Goal: Check status: Check status

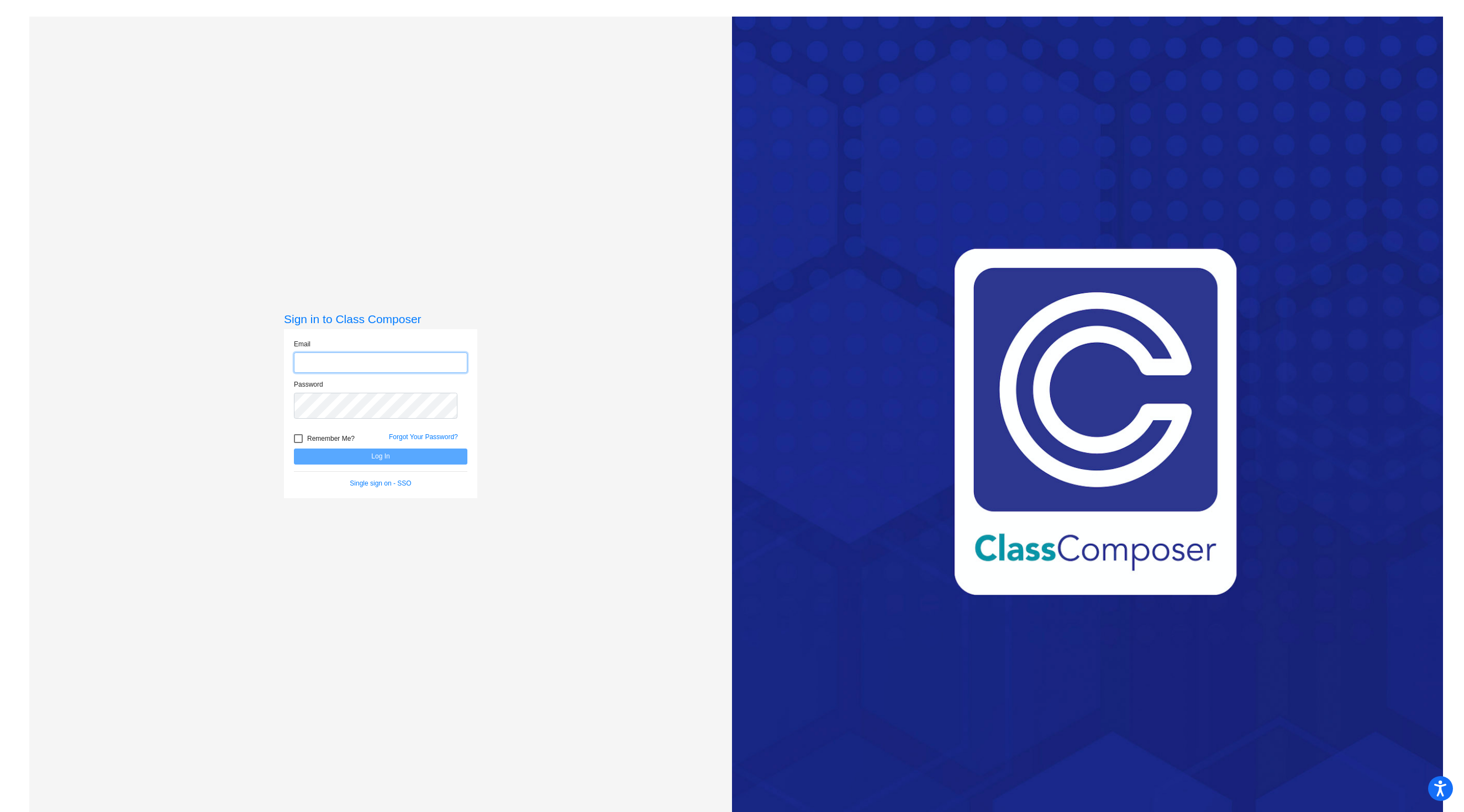
type input "[EMAIL_ADDRESS][DOMAIN_NAME]"
click at [382, 465] on button "Log In" at bounding box center [380, 456] width 173 height 16
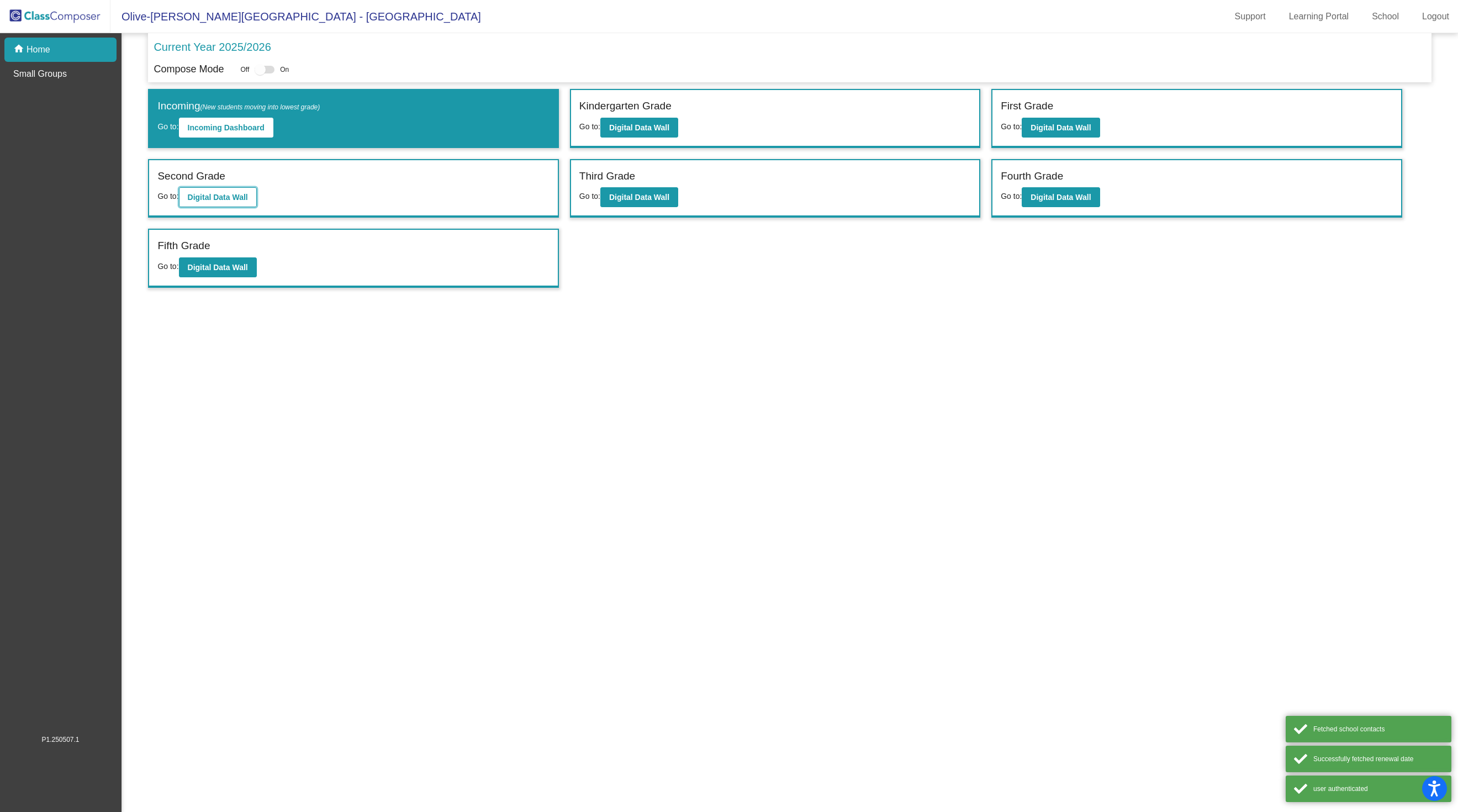
click at [244, 201] on b "Digital Data Wall" at bounding box center [218, 197] width 60 height 9
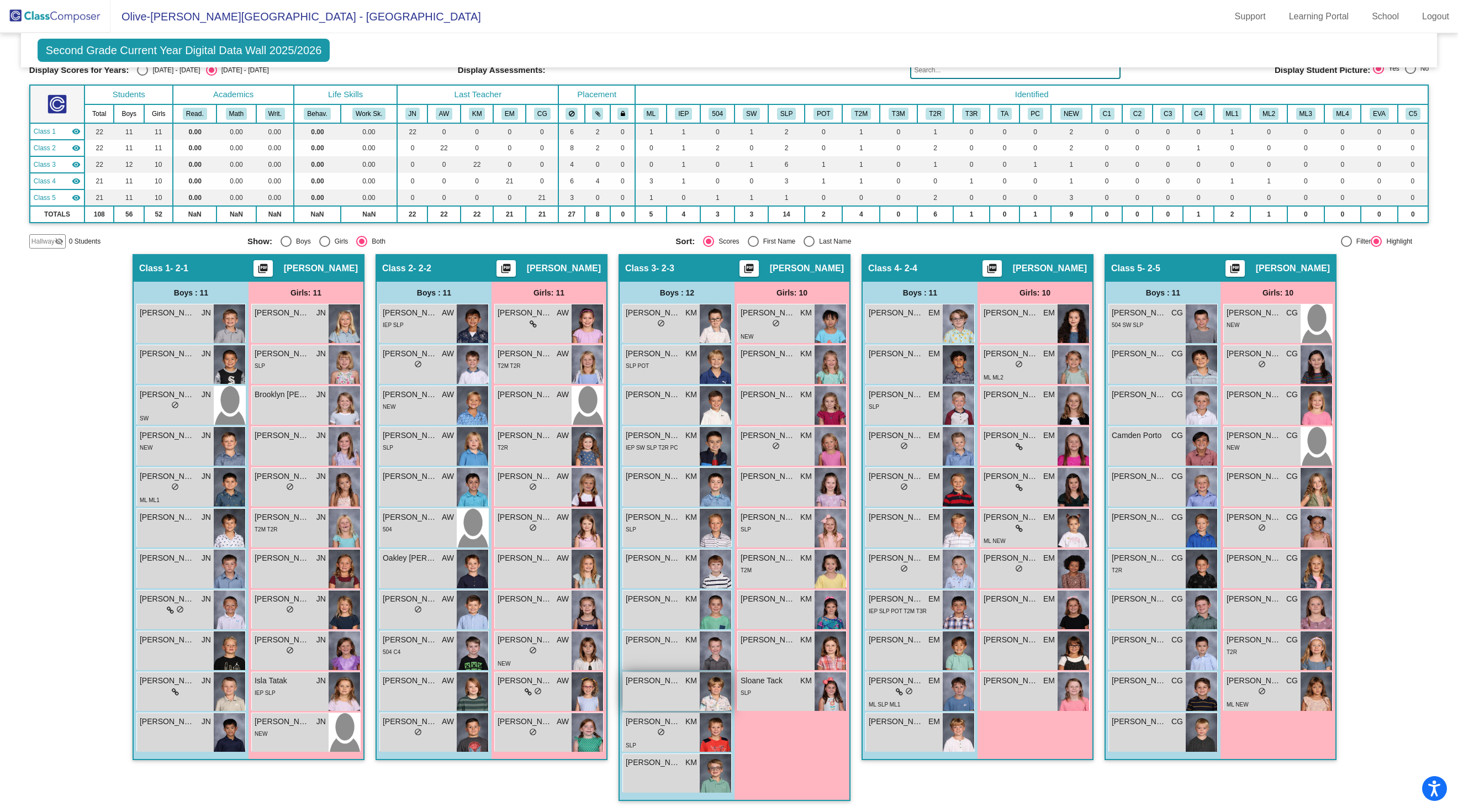
scroll to position [83, 0]
click at [549, 558] on span "[PERSON_NAME]" at bounding box center [525, 558] width 55 height 12
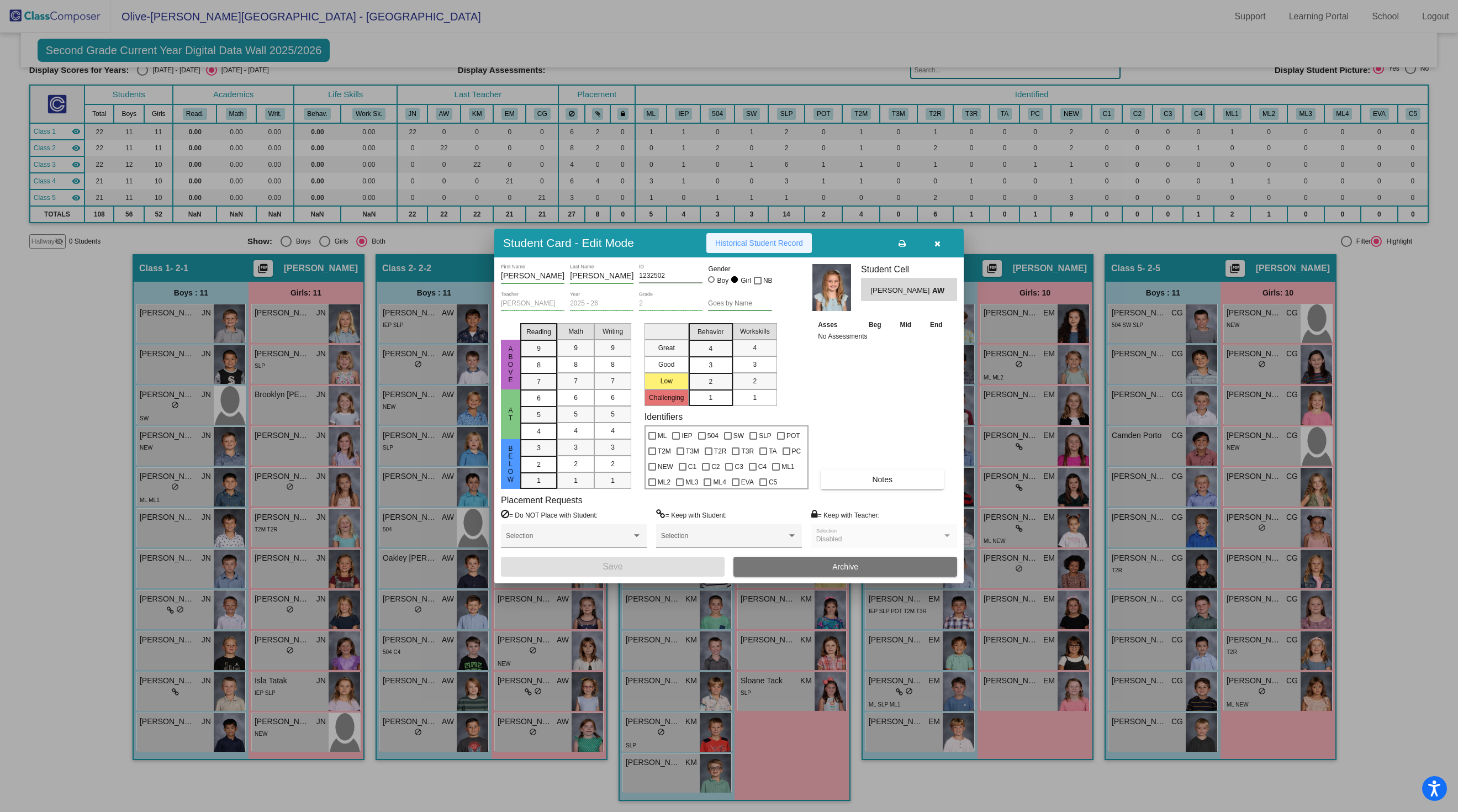
click at [788, 239] on span "Historical Student Record" at bounding box center [759, 243] width 88 height 9
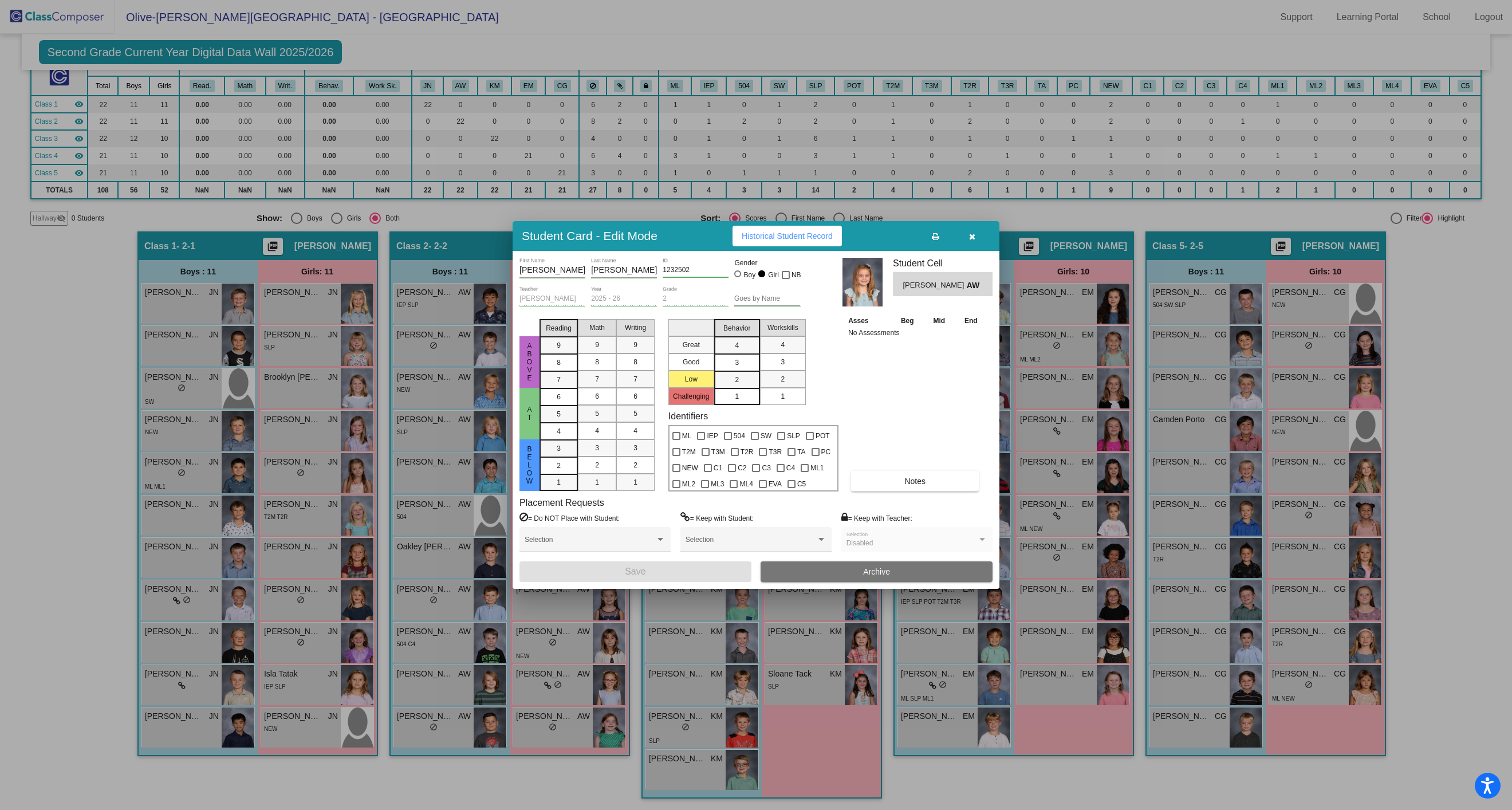
click at [812, 226] on button "Historical Student Record" at bounding box center [787, 236] width 110 height 21
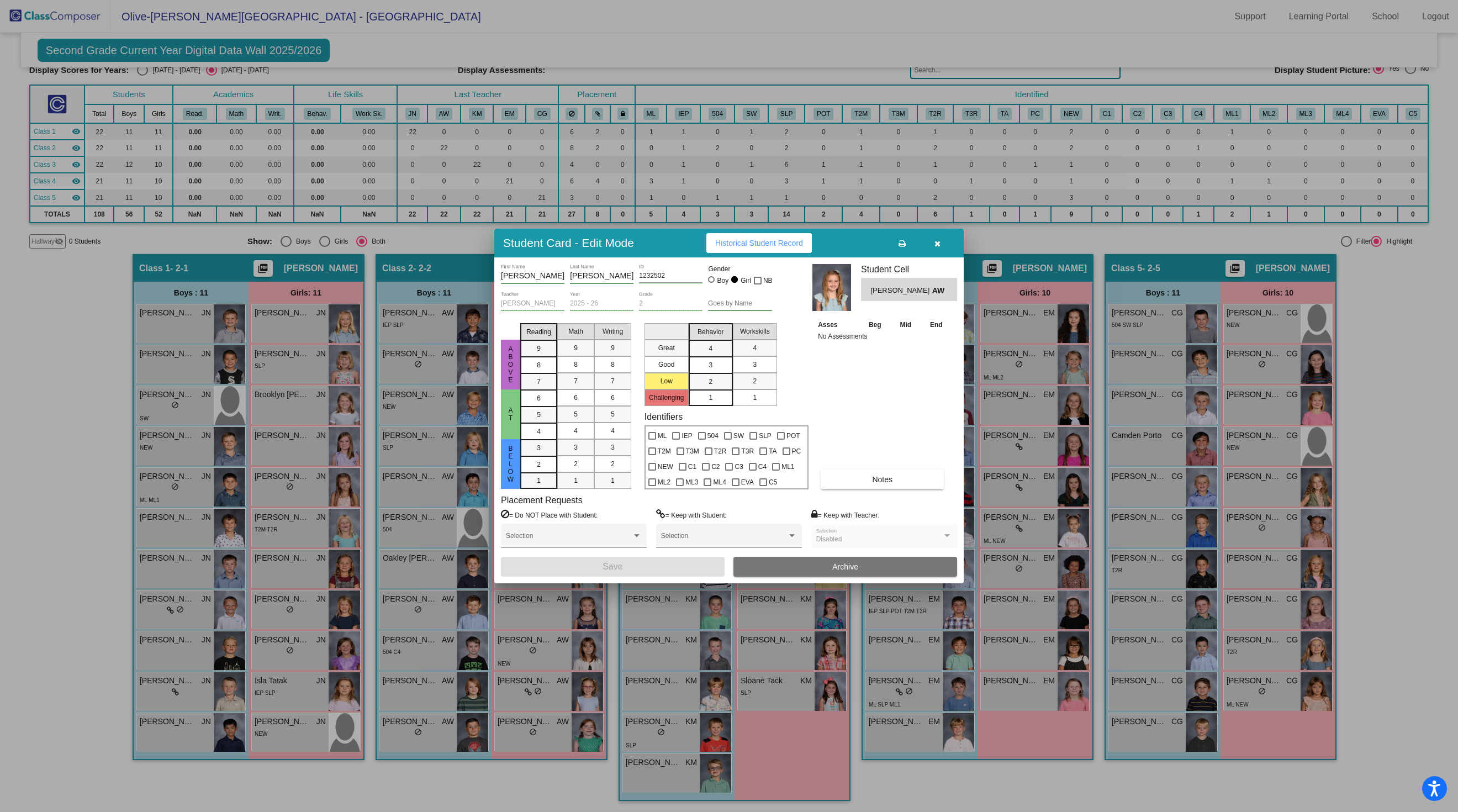
click at [941, 240] on icon "button" at bounding box center [937, 243] width 6 height 8
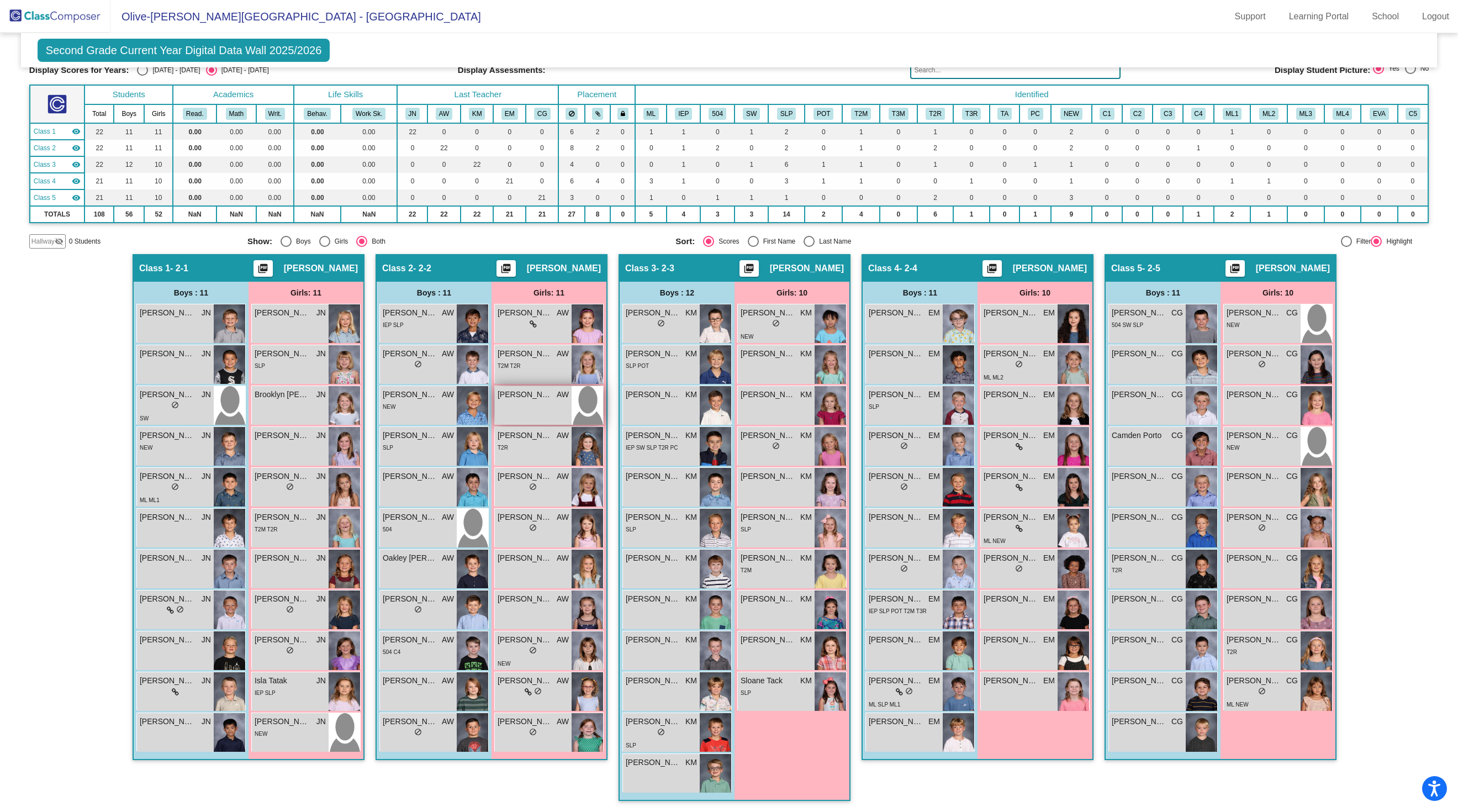
click at [522, 401] on span "[PERSON_NAME]" at bounding box center [525, 395] width 55 height 12
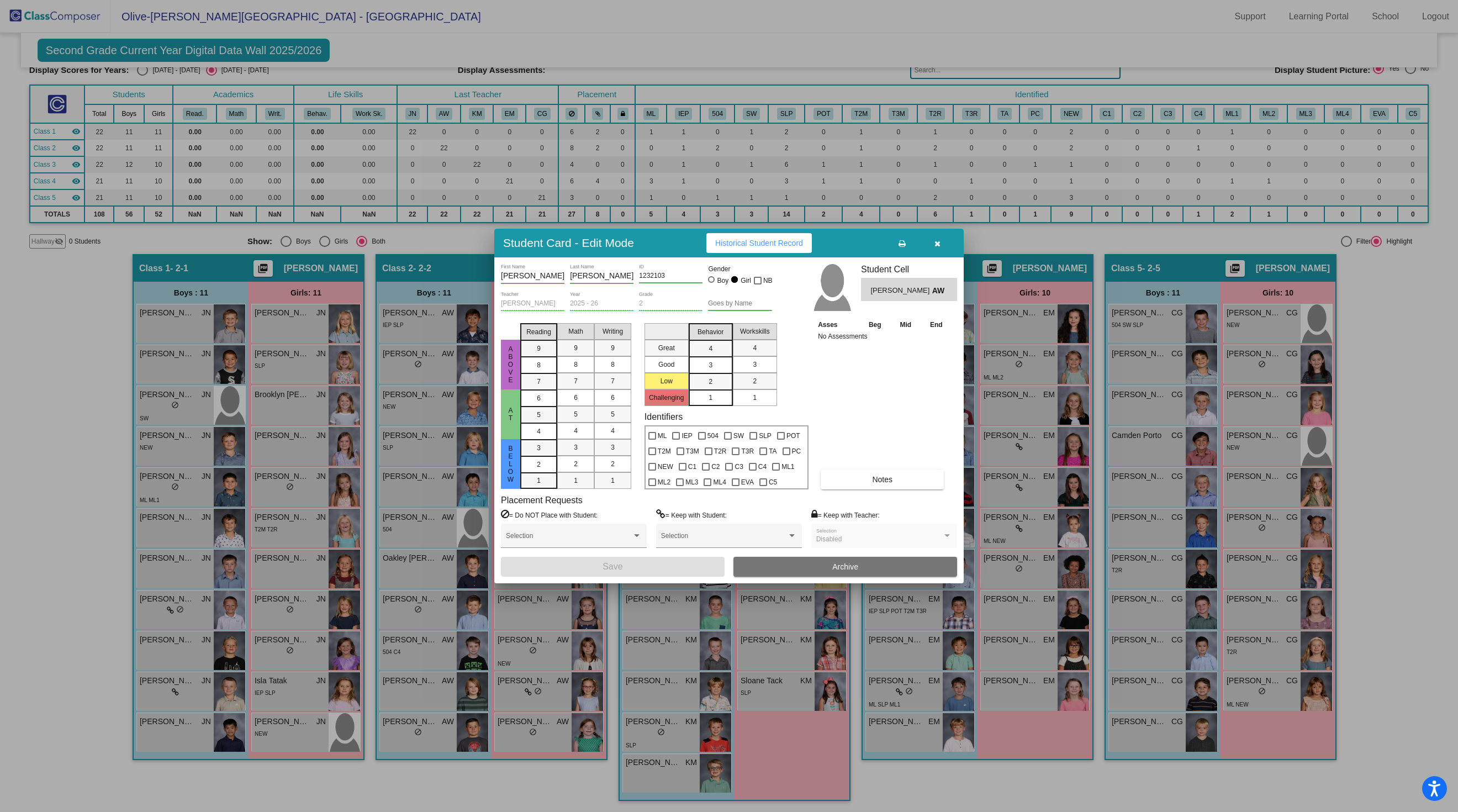
click at [752, 233] on button "Historical Student Record" at bounding box center [759, 243] width 106 height 20
click at [944, 233] on button "button" at bounding box center [937, 243] width 35 height 20
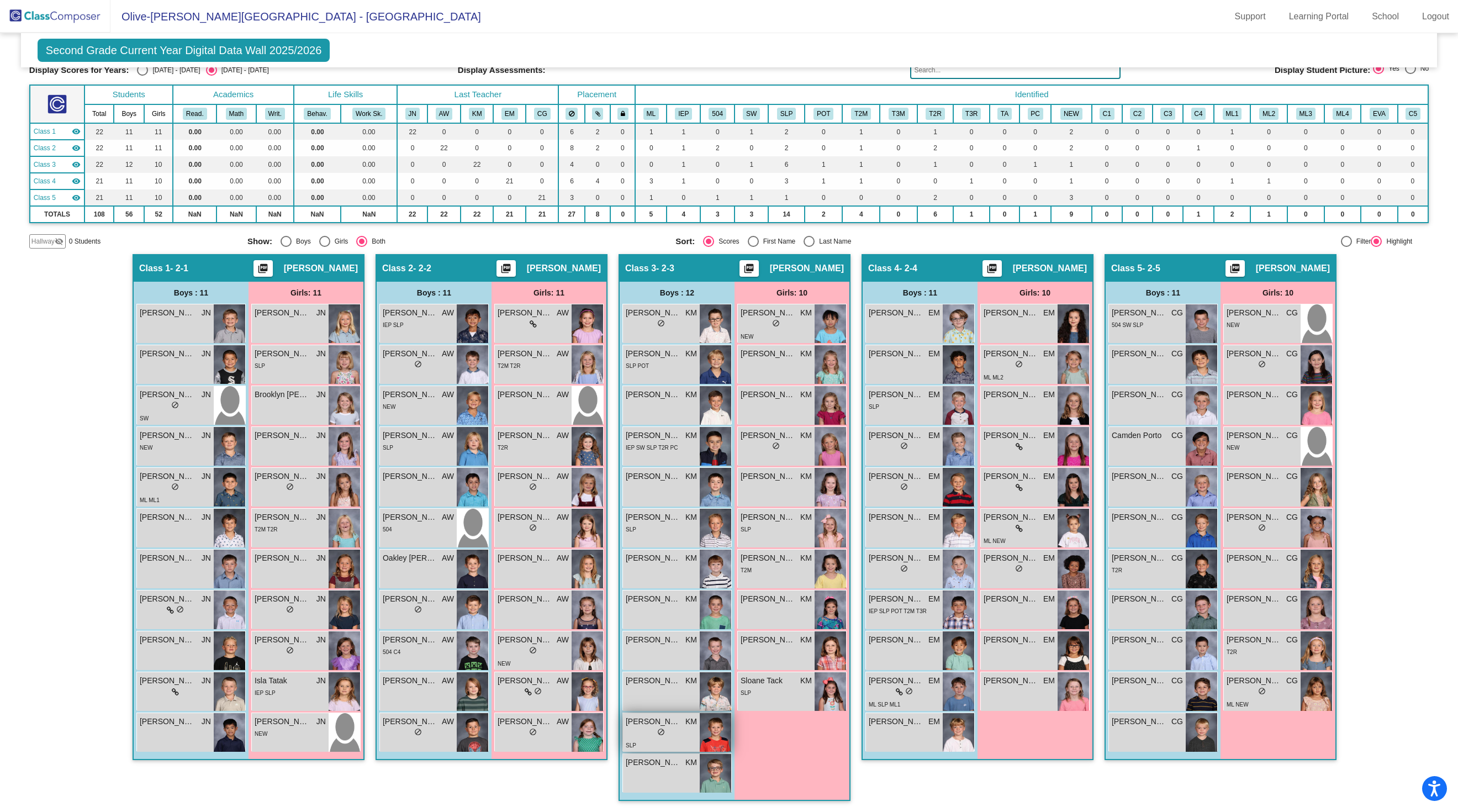
click at [660, 721] on span "[PERSON_NAME]" at bounding box center [653, 721] width 55 height 12
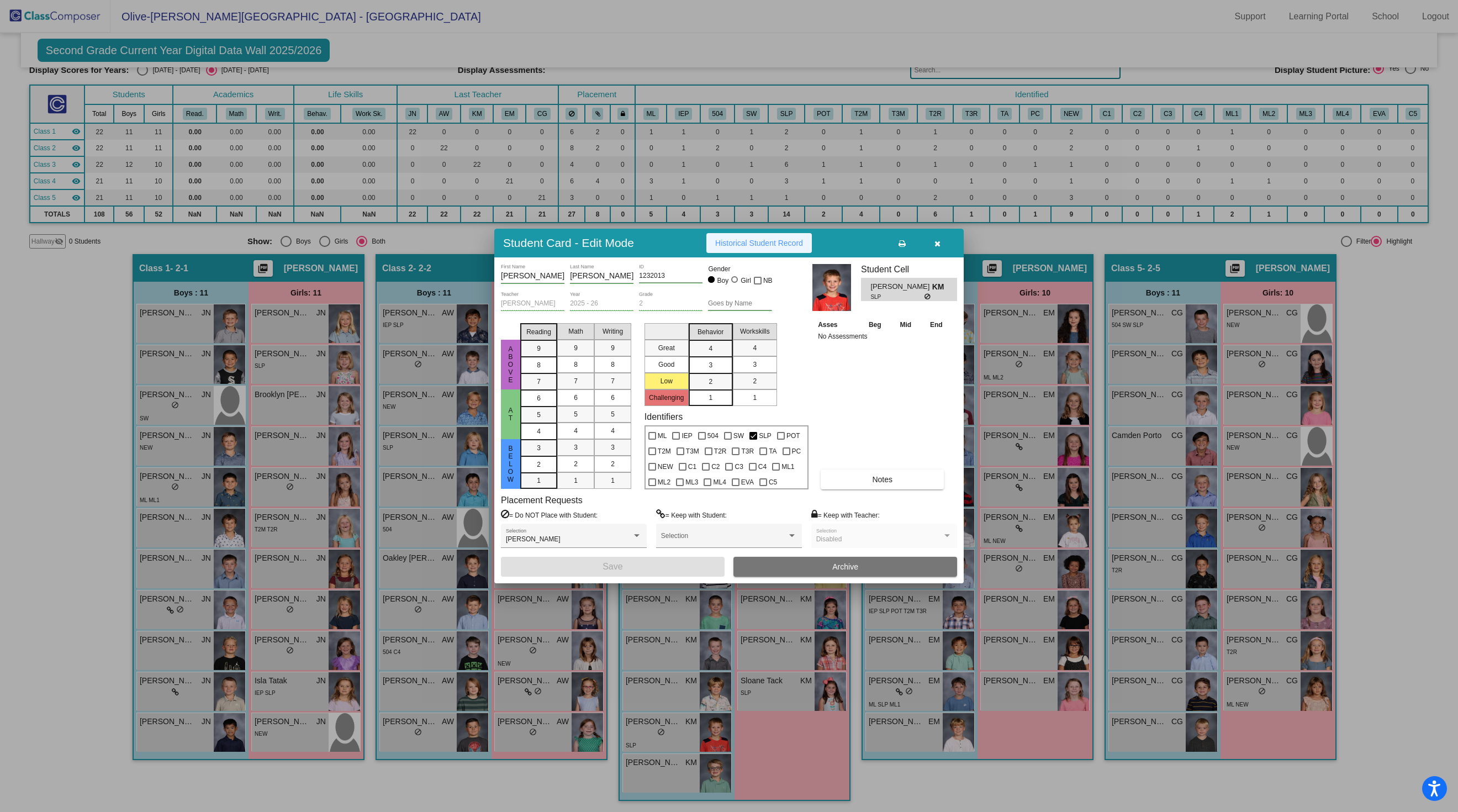
click at [769, 233] on button "Historical Student Record" at bounding box center [759, 243] width 106 height 20
click at [940, 240] on icon "button" at bounding box center [937, 243] width 6 height 8
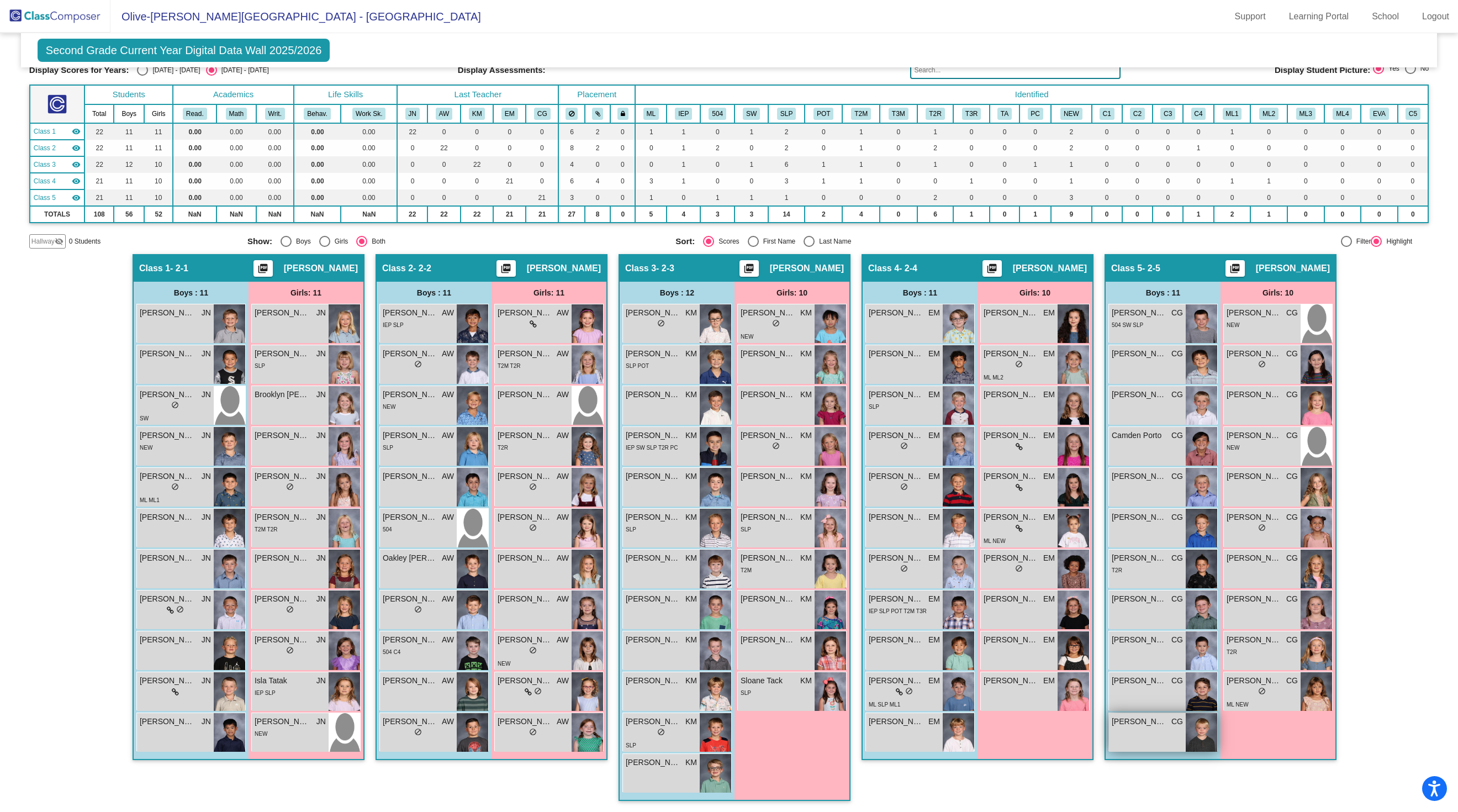
click at [1172, 726] on span "CG" at bounding box center [1177, 721] width 12 height 12
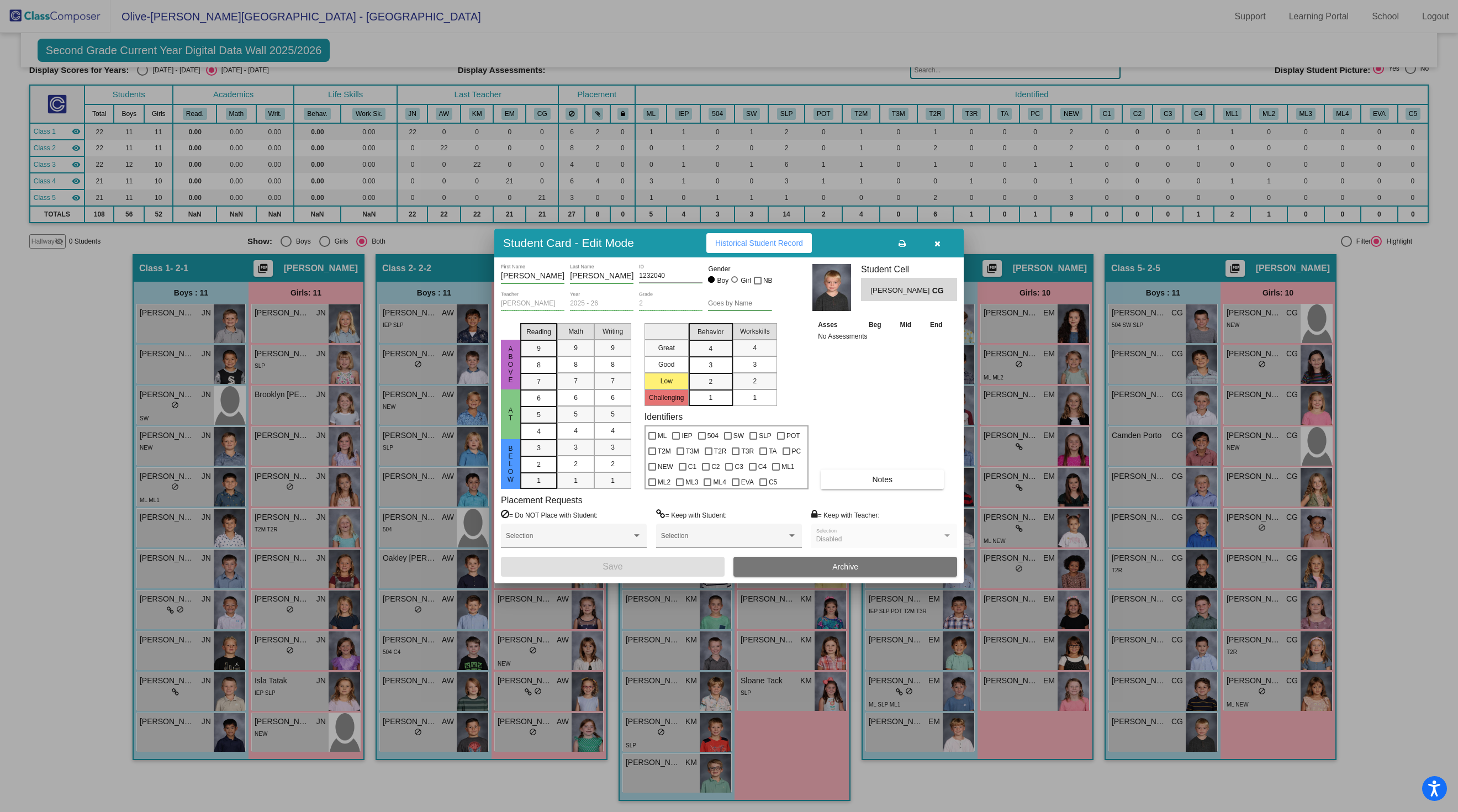
click at [934, 240] on icon "button" at bounding box center [937, 243] width 6 height 8
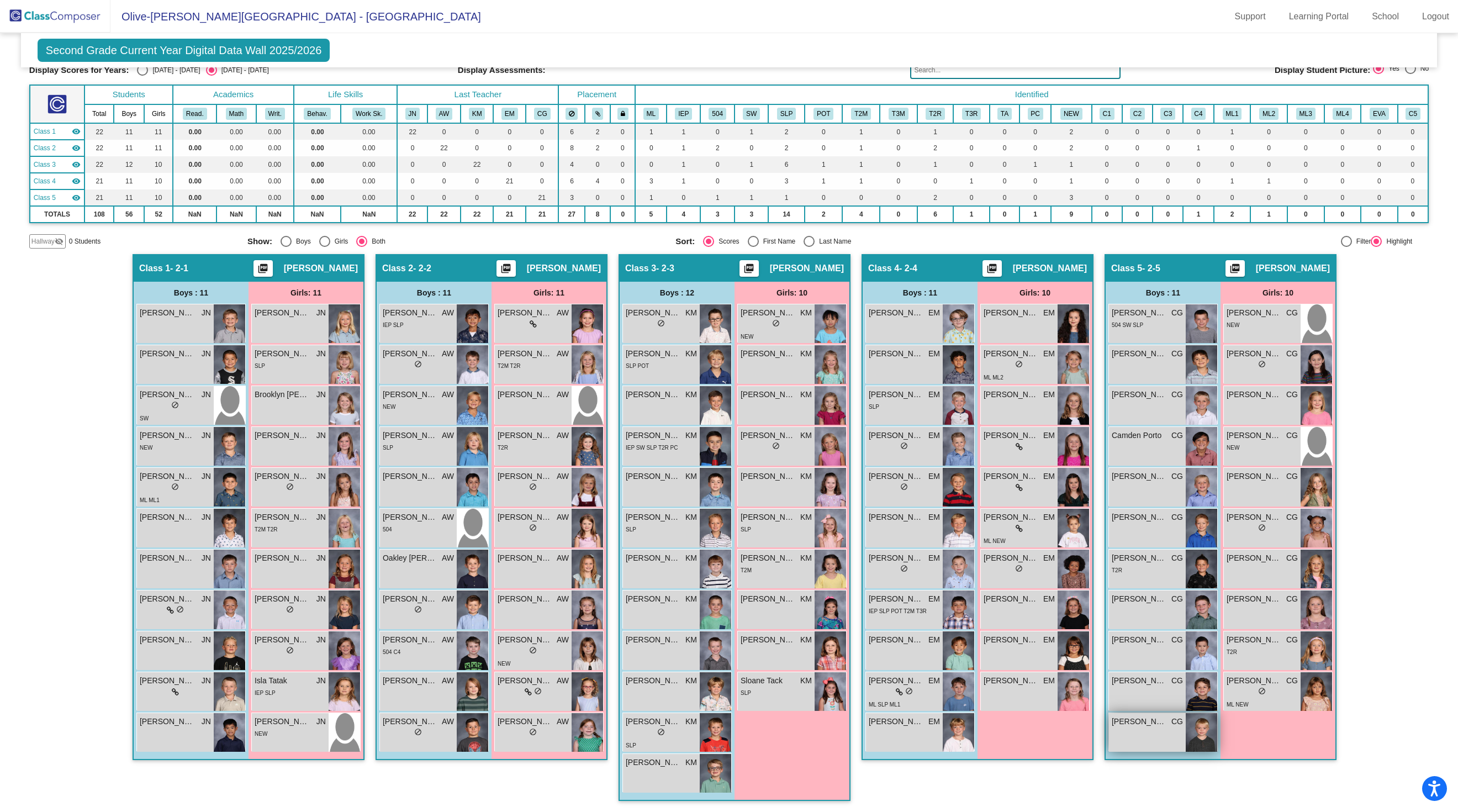
scroll to position [1, 0]
click at [532, 564] on span "[PERSON_NAME]" at bounding box center [525, 558] width 55 height 12
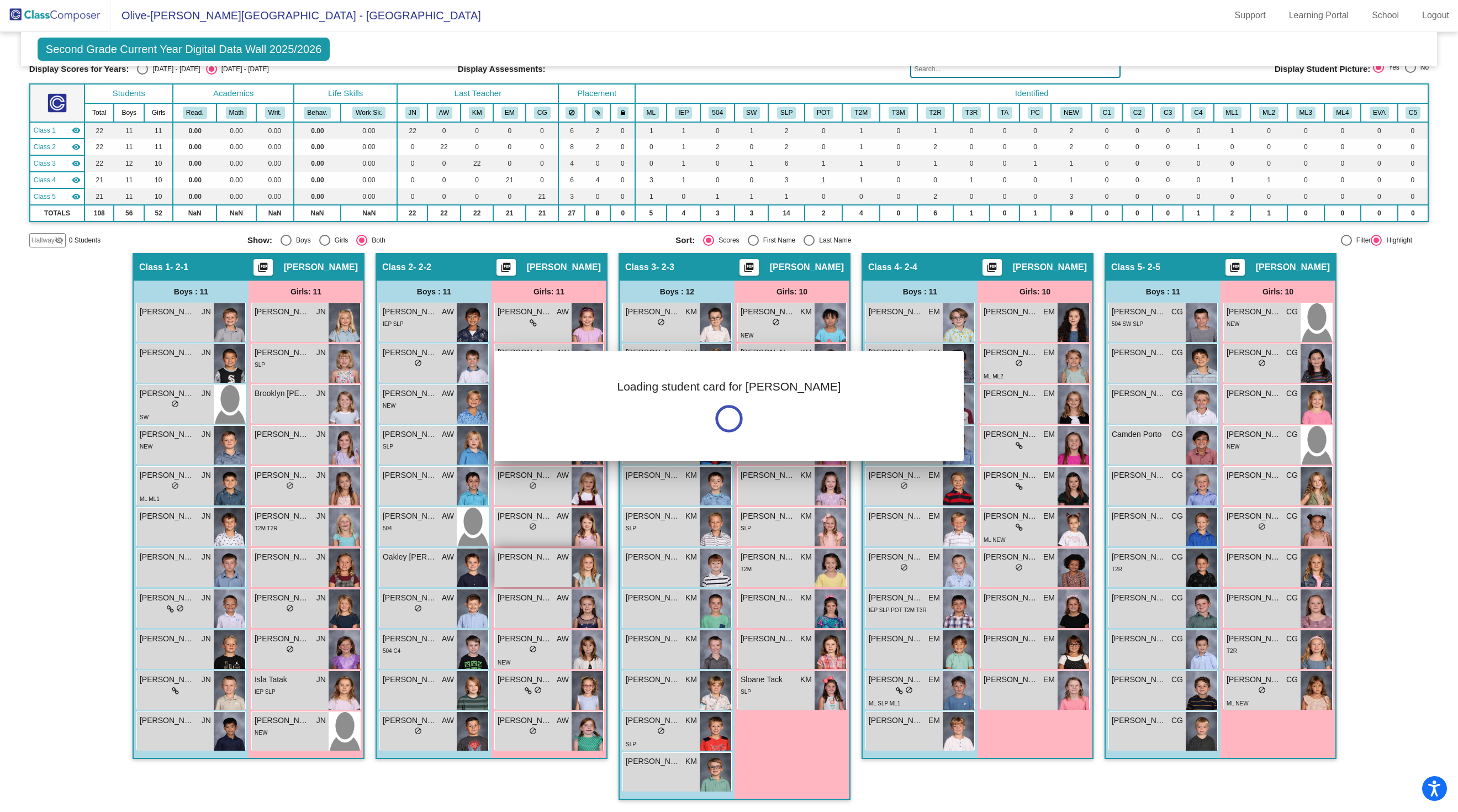
scroll to position [0, 0]
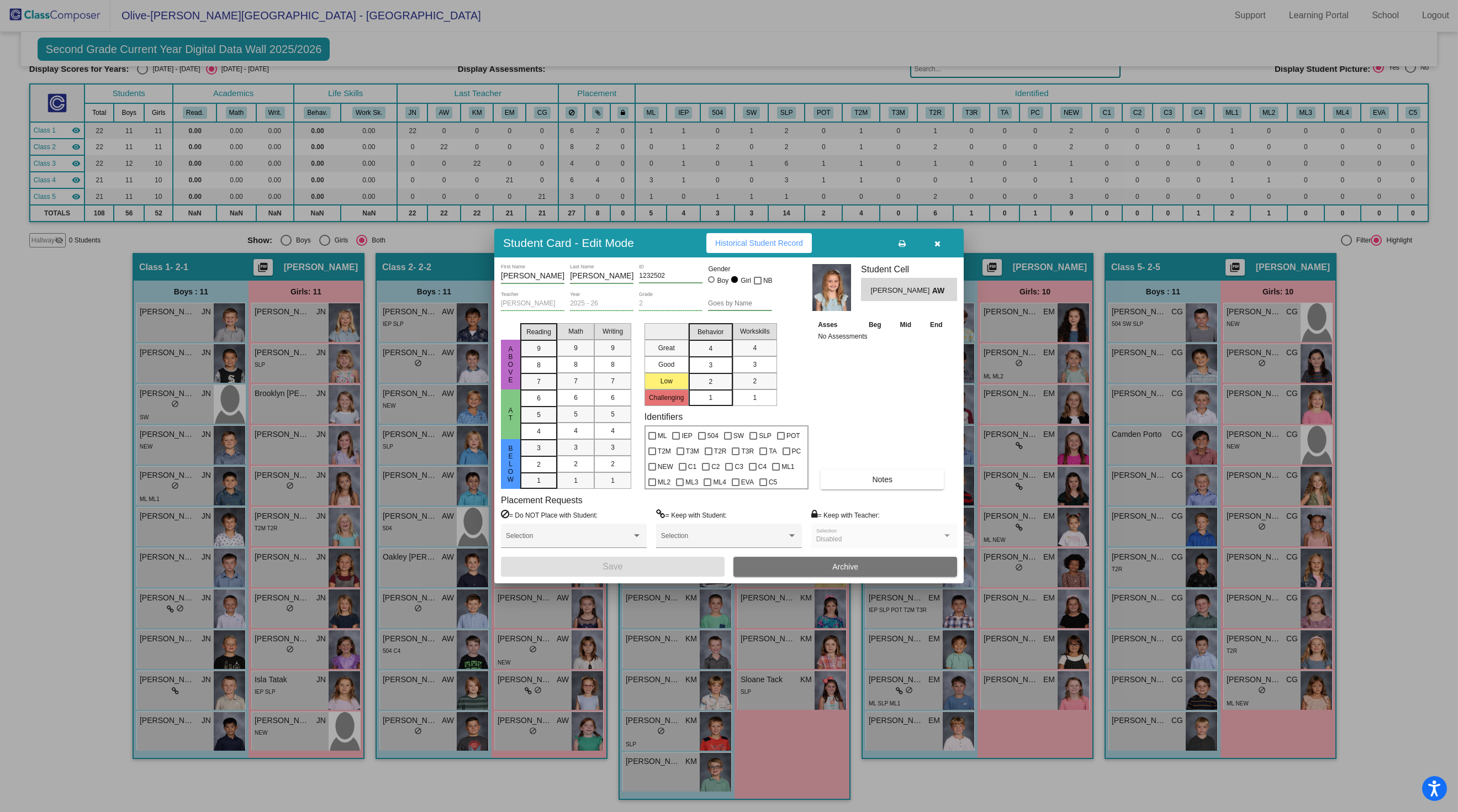
click at [936, 240] on icon "button" at bounding box center [937, 243] width 6 height 8
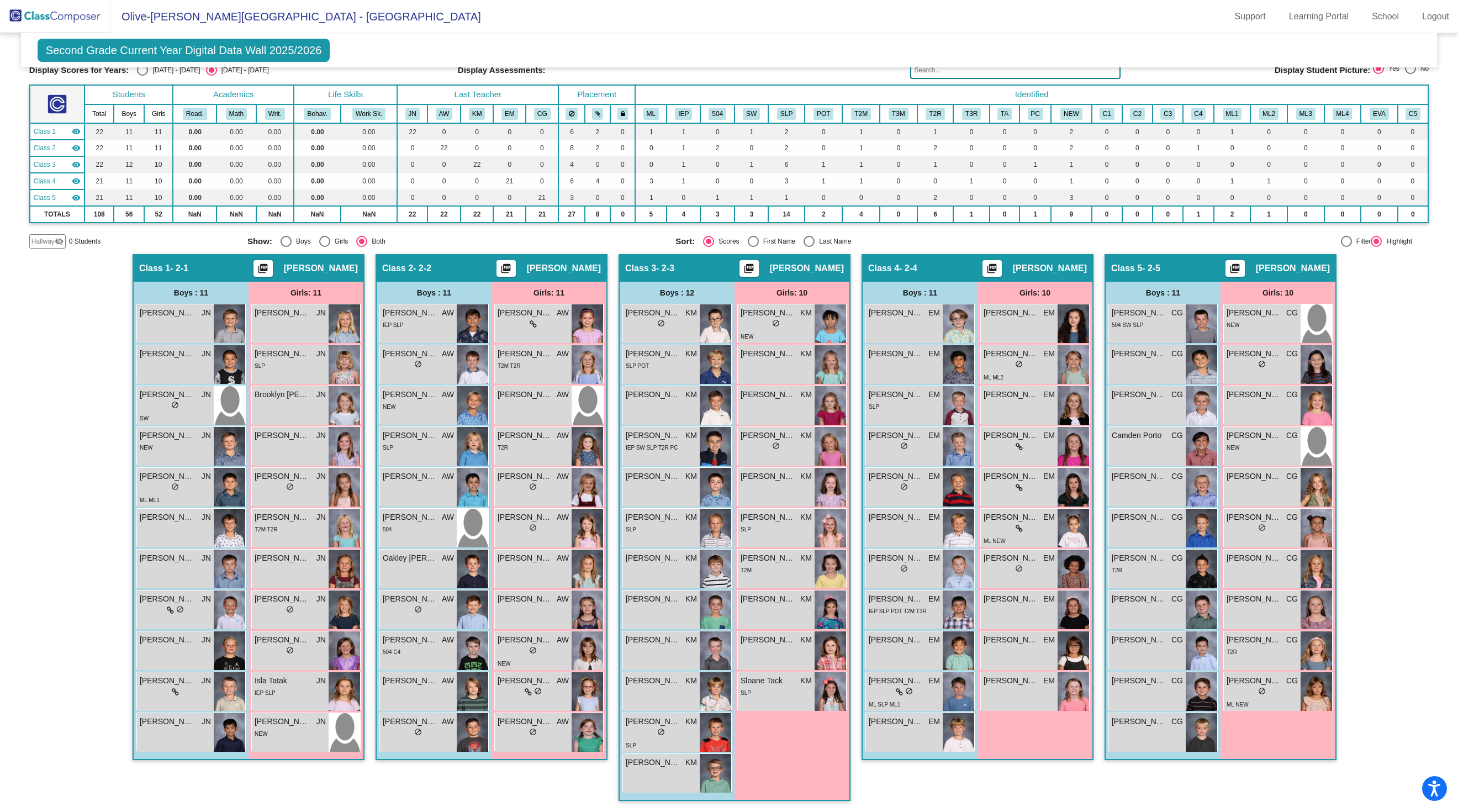
scroll to position [1, 0]
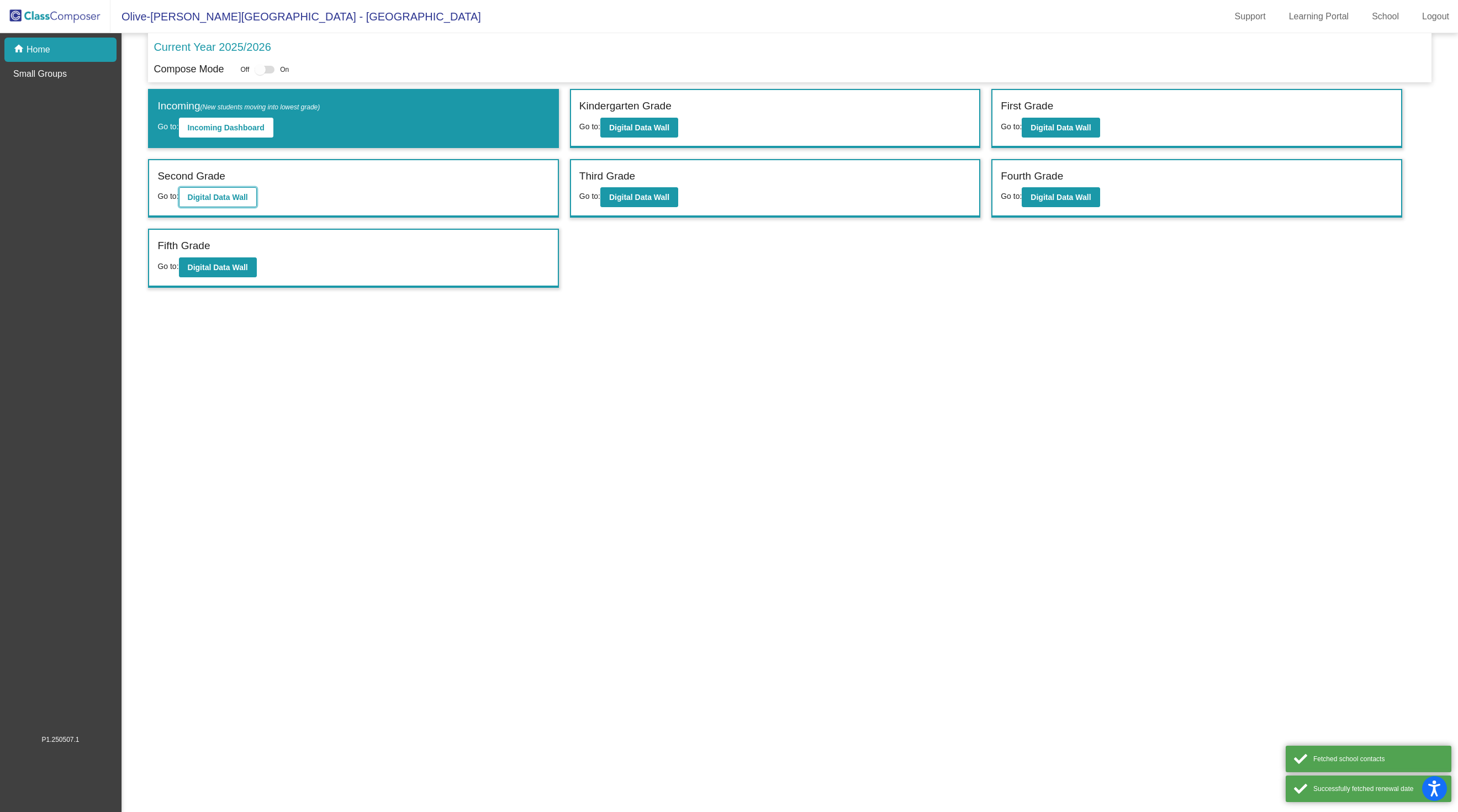
click at [248, 201] on b "Digital Data Wall" at bounding box center [218, 197] width 60 height 9
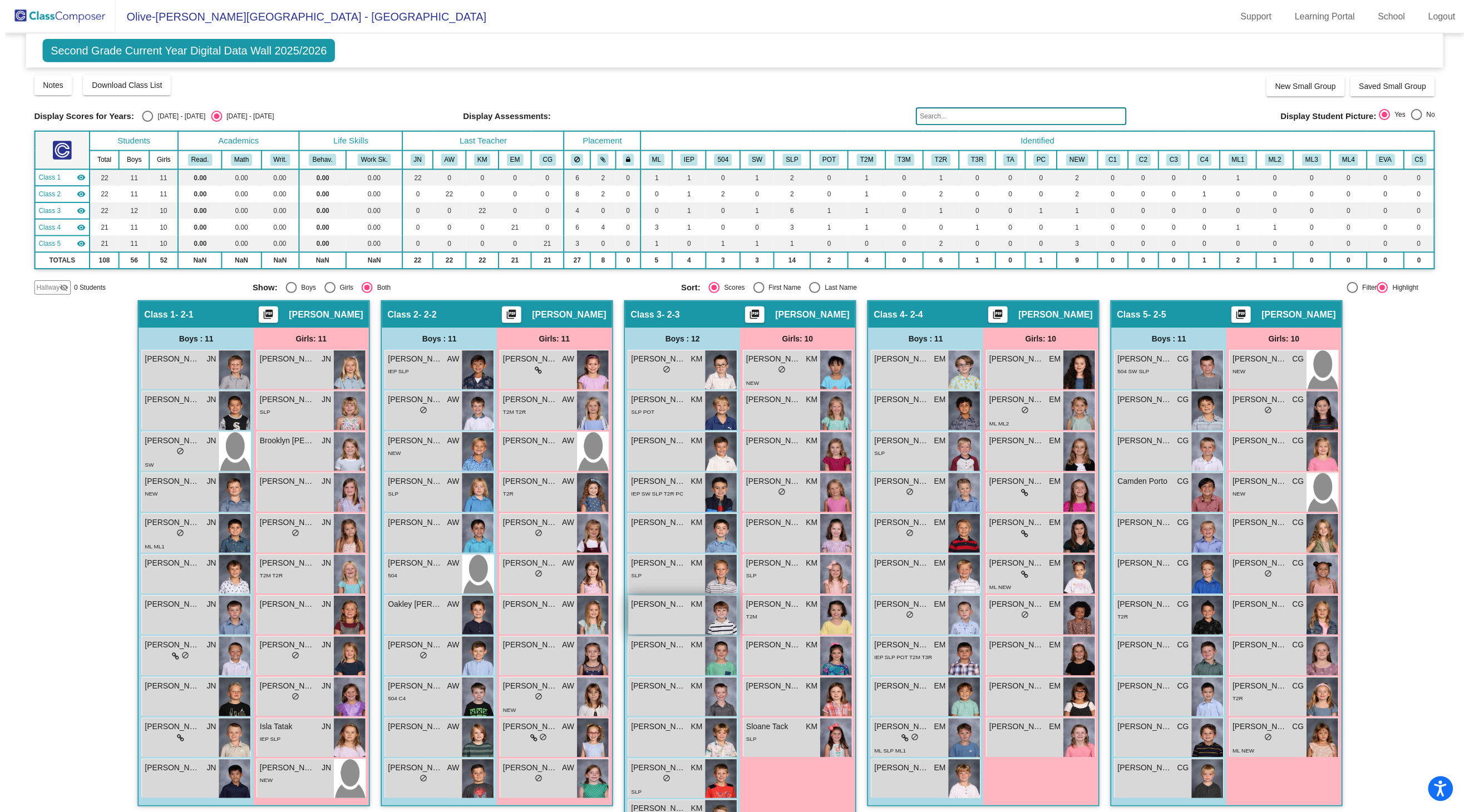
scroll to position [54, 0]
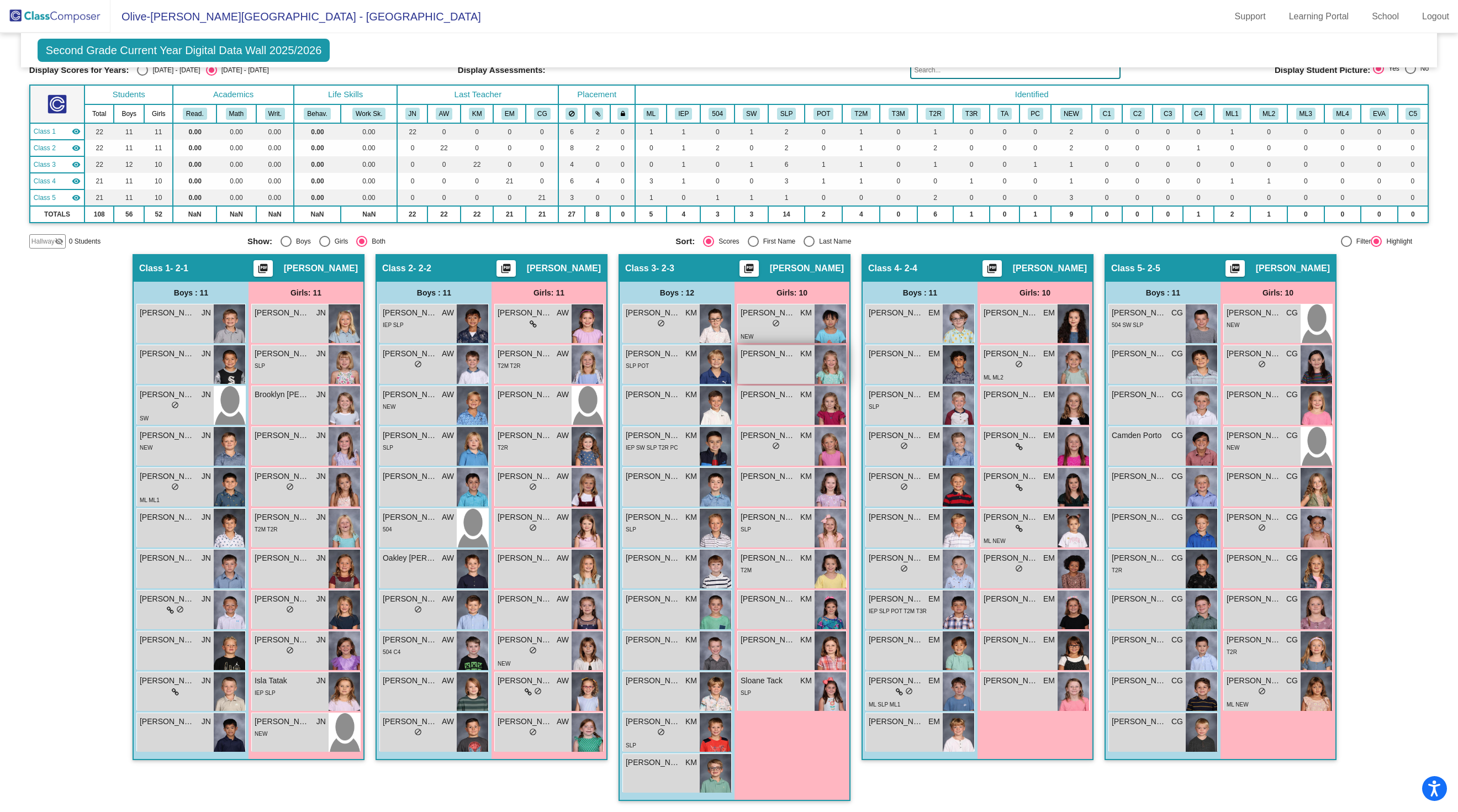
click at [835, 384] on img at bounding box center [831, 365] width 32 height 39
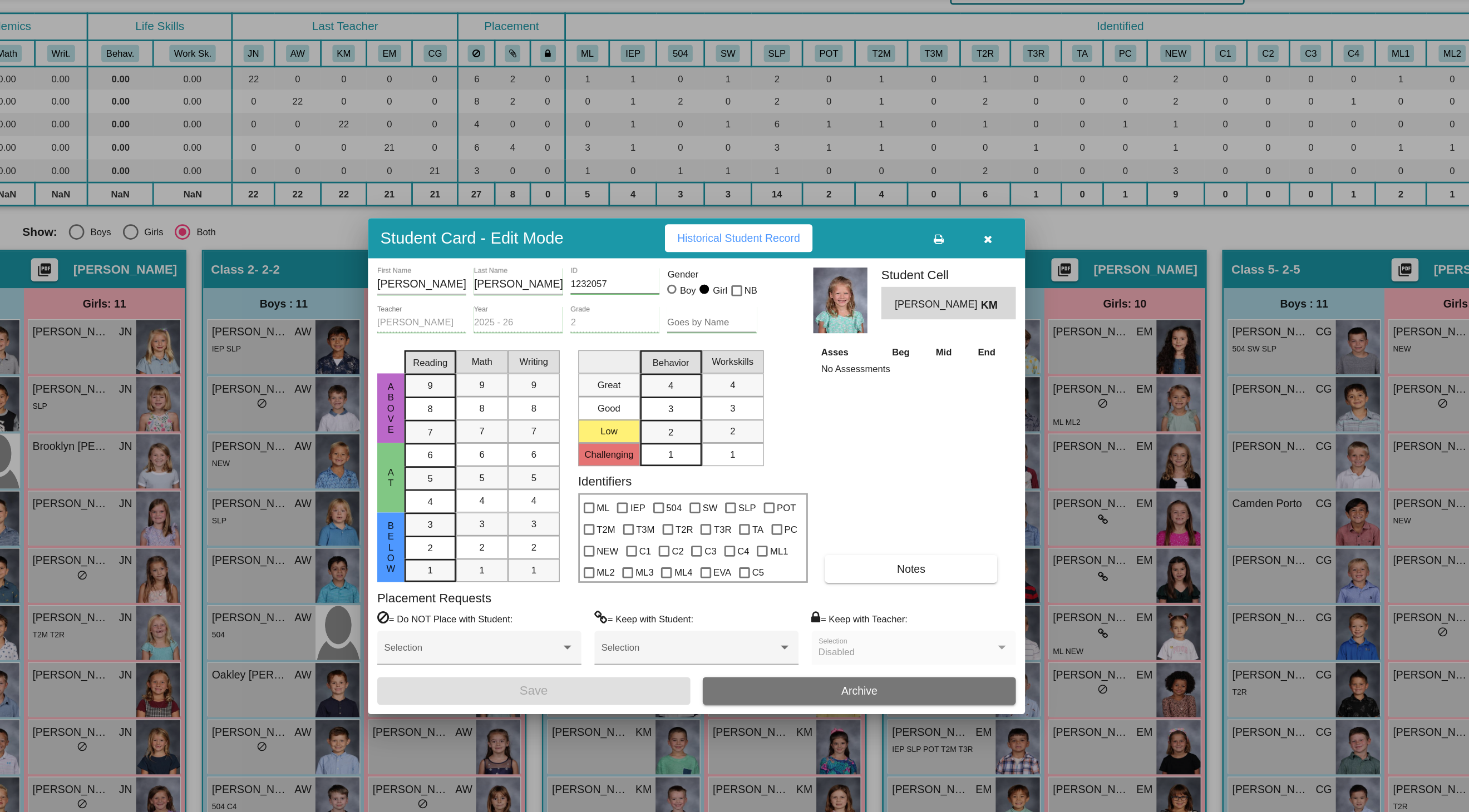
click at [941, 238] on icon "button" at bounding box center [944, 242] width 6 height 8
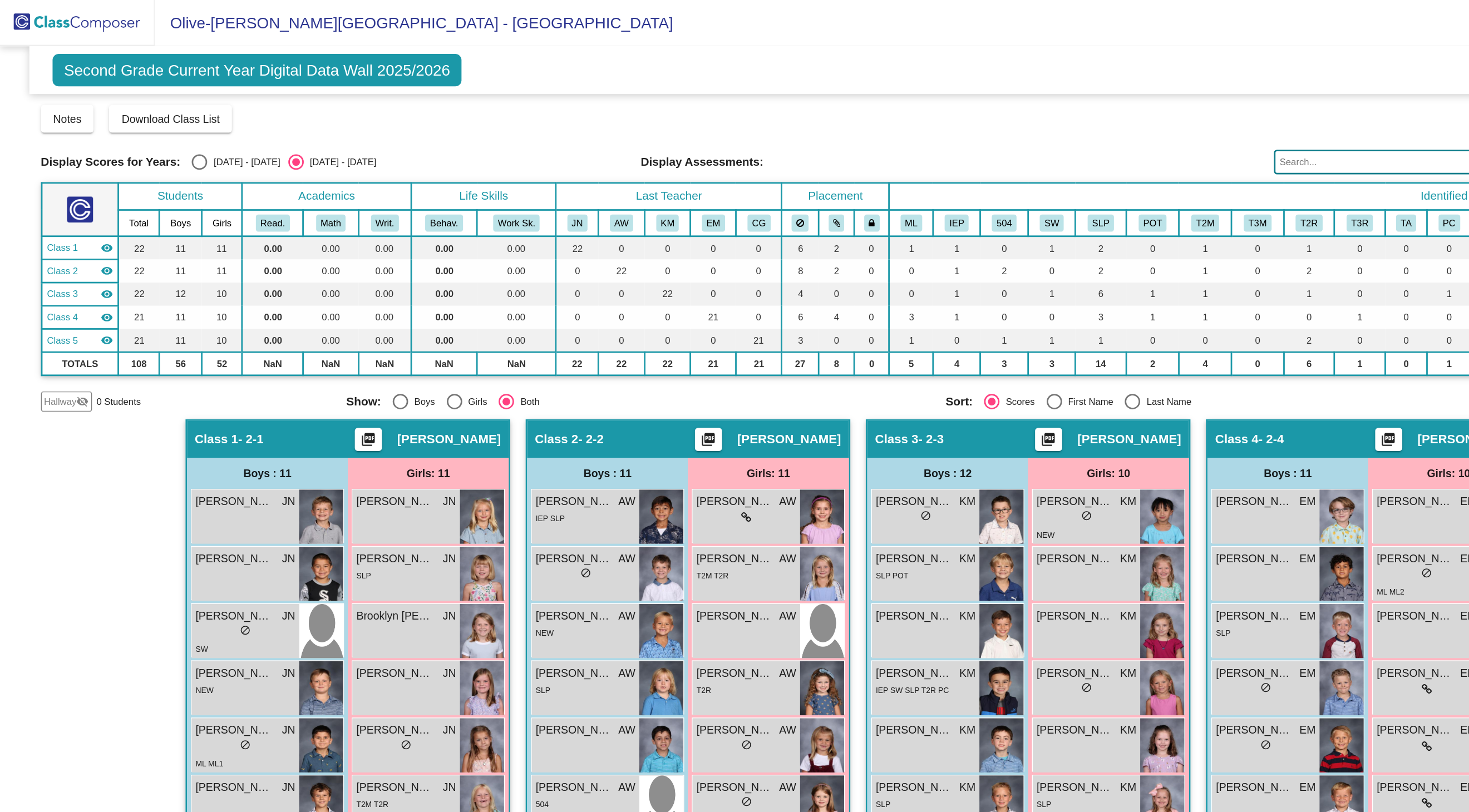
scroll to position [0, 0]
